Goal: Check status: Check status

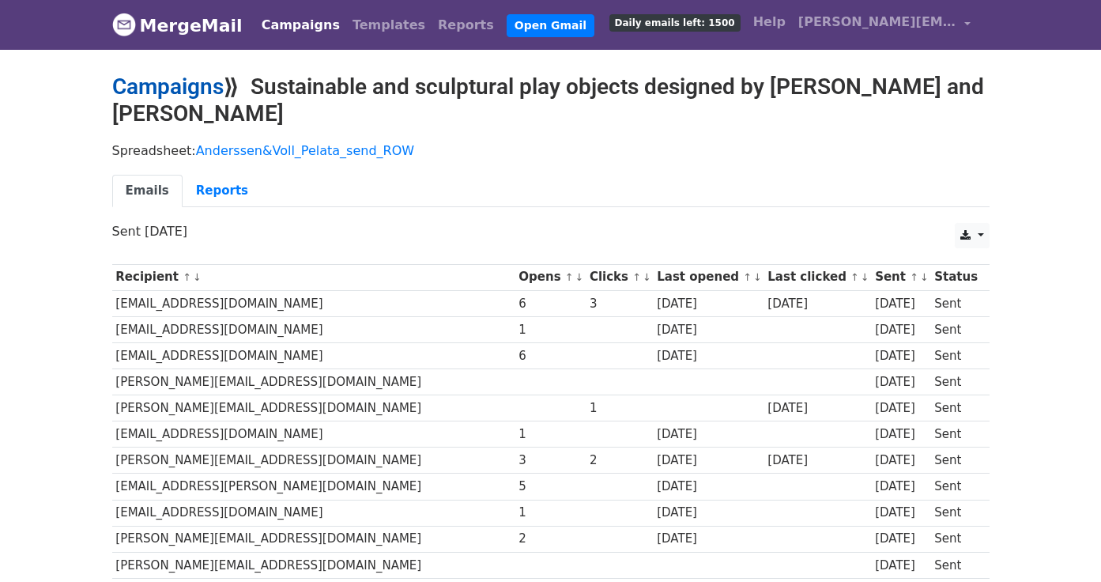
click at [153, 85] on link "Campaigns" at bounding box center [167, 87] width 111 height 26
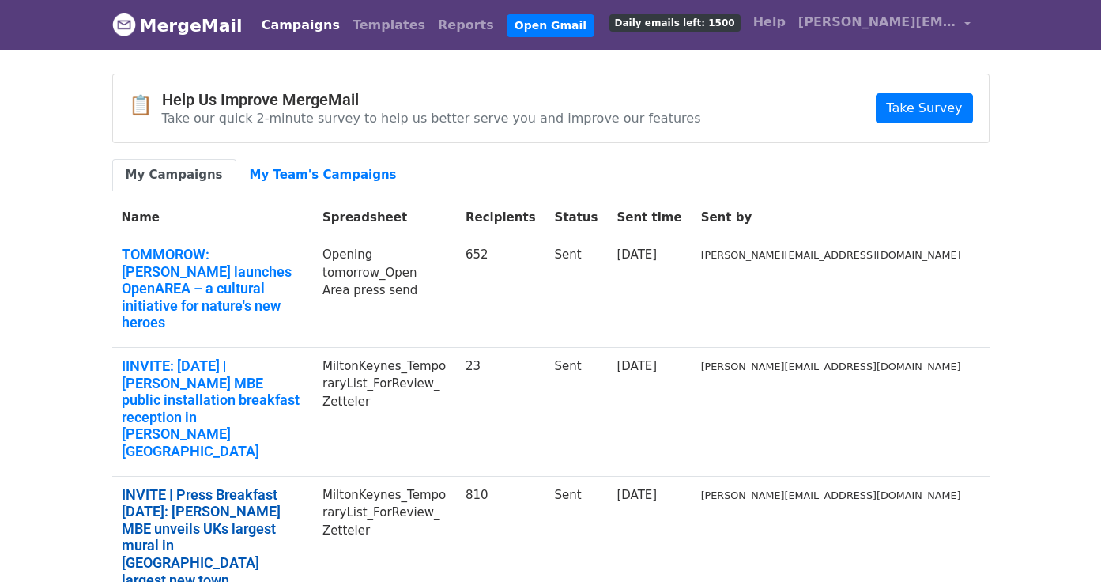
click at [250, 486] on link "INVITE | Press Breakfast 2 October: Yinka Ilori MBE unveils UKs largest mural i…" at bounding box center [213, 537] width 183 height 103
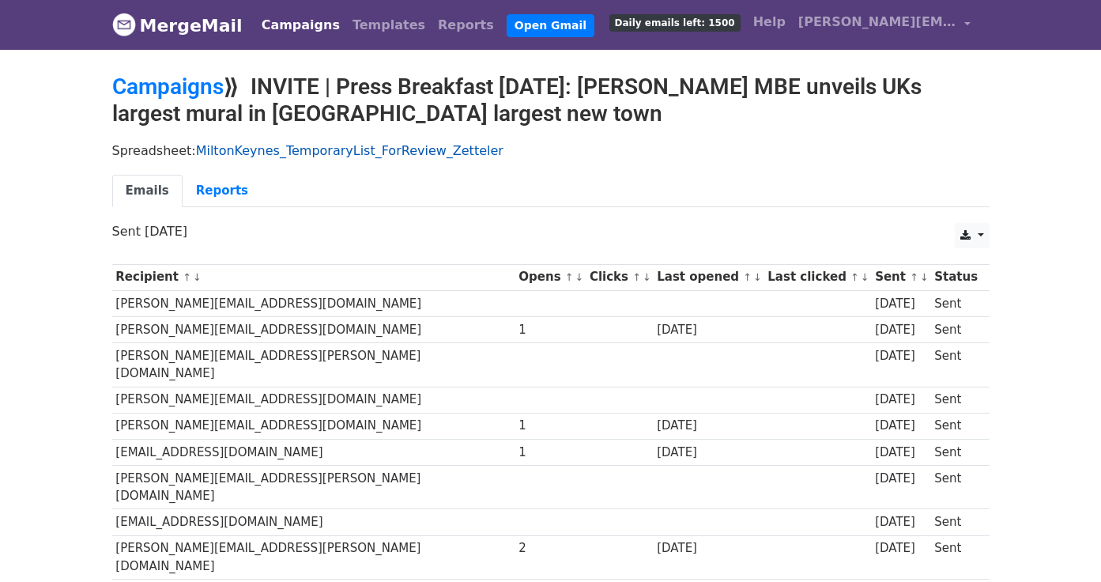
click at [281, 147] on link "MiltonKeynes_TemporaryList_ForReview_Zetteler" at bounding box center [350, 150] width 308 height 15
